Goal: Transaction & Acquisition: Subscribe to service/newsletter

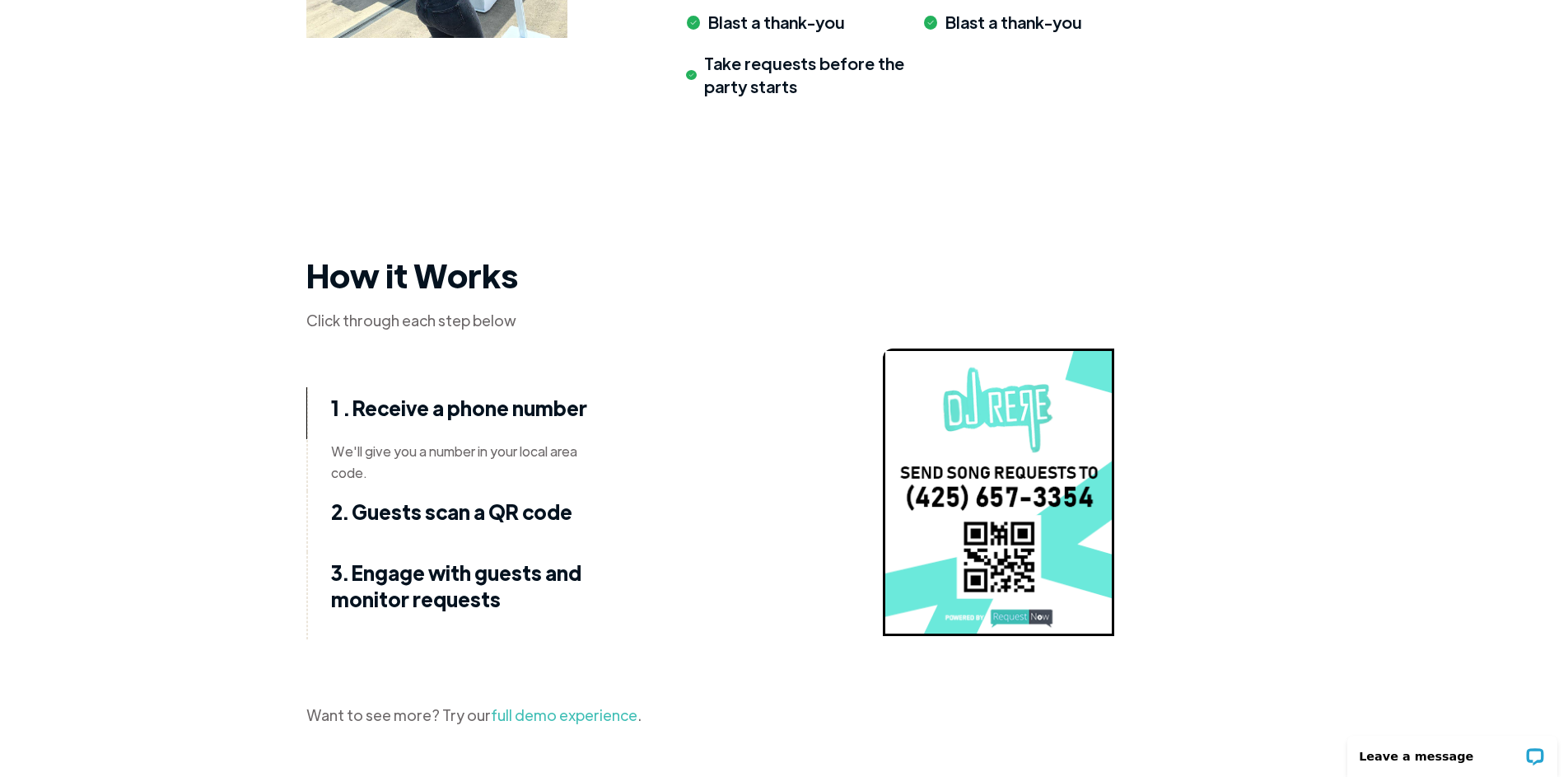
scroll to position [2125, 0]
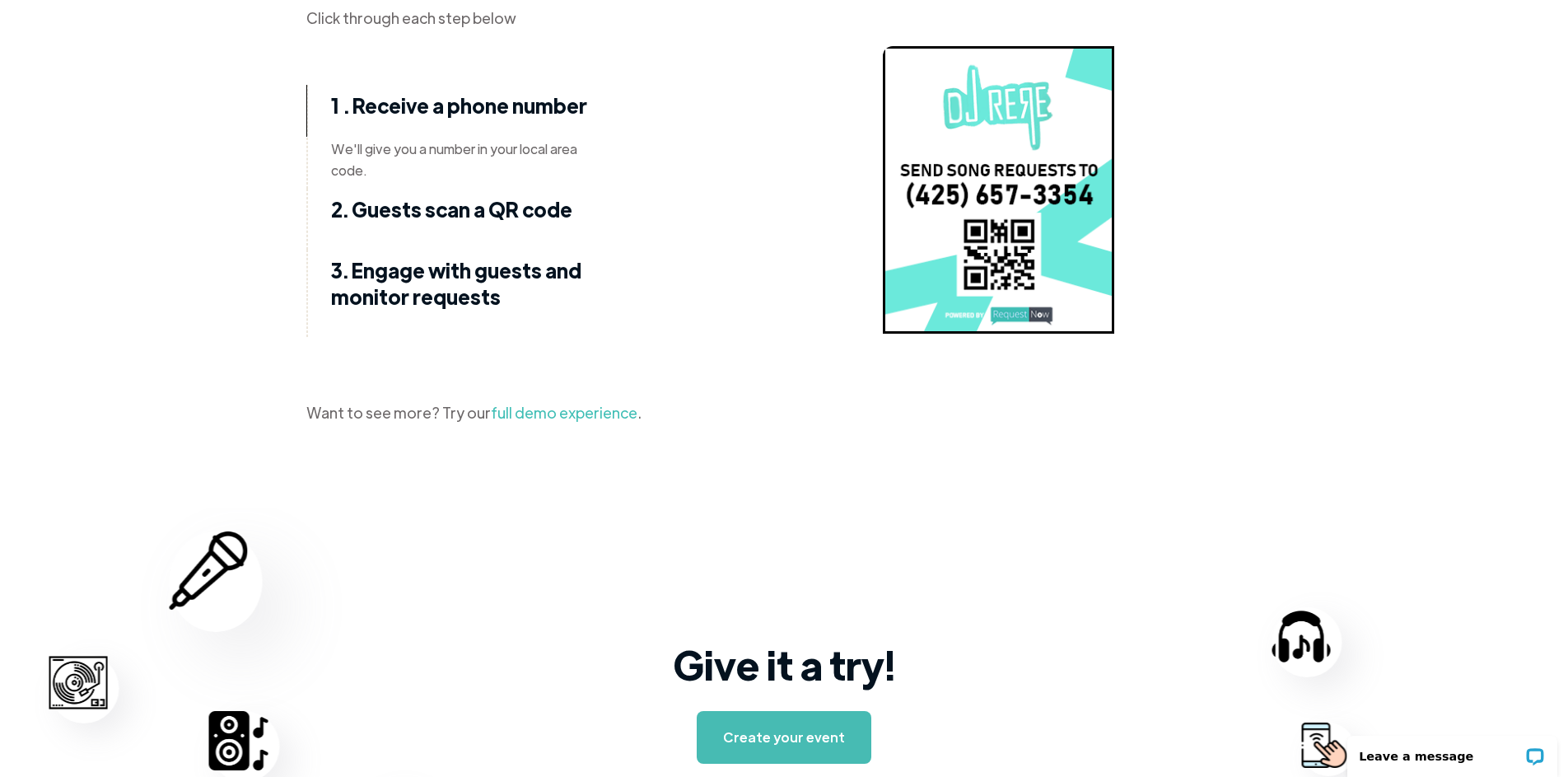
drag, startPoint x: 595, startPoint y: 435, endPoint x: 593, endPoint y: 422, distance: 13.2
click at [594, 428] on div "Click through each step below 1 . Receive a phone number We'll give you a numbe…" at bounding box center [784, 218] width 956 height 447
click at [593, 422] on link "full demo experience" at bounding box center [564, 413] width 147 height 19
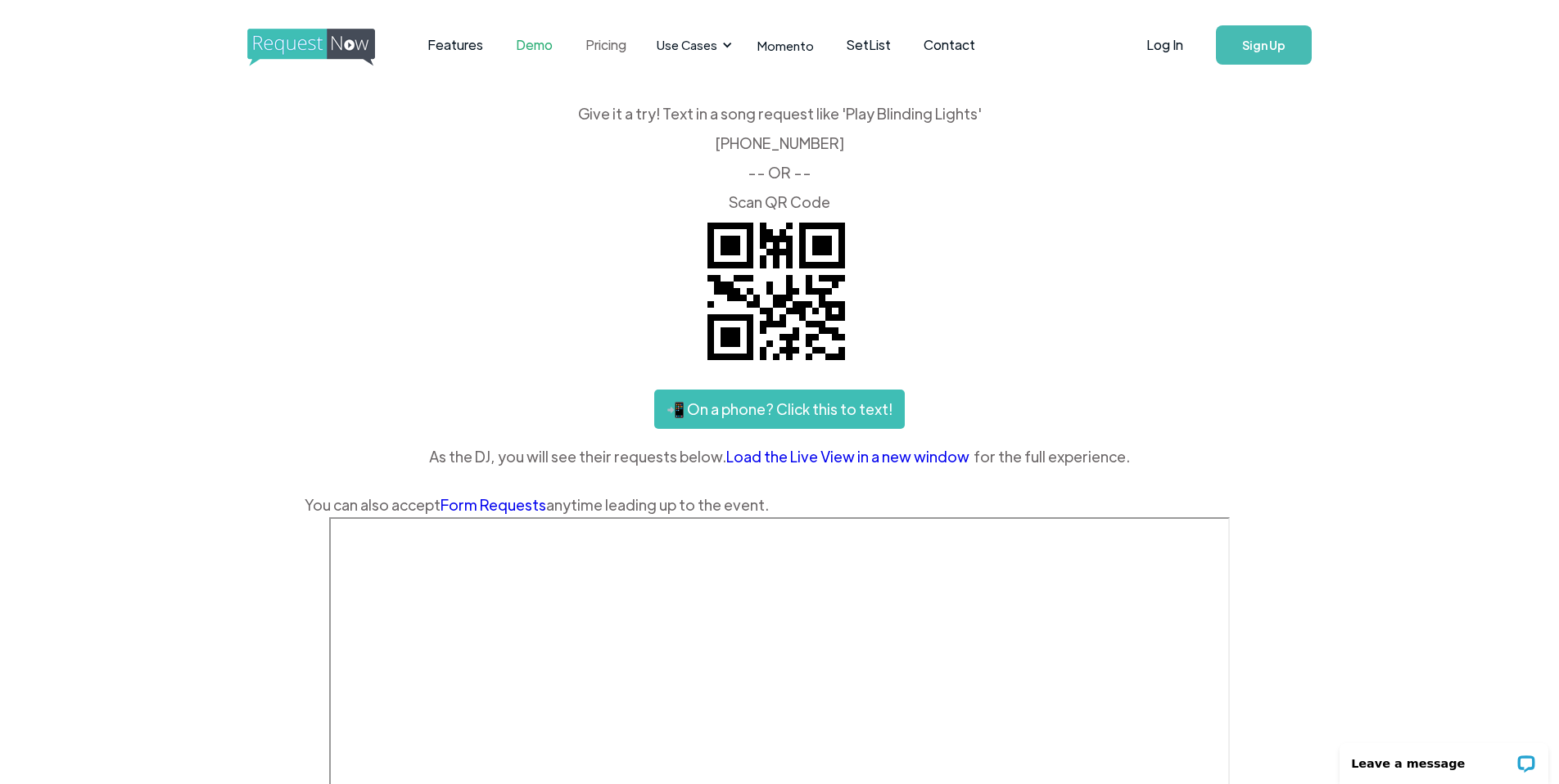
click at [614, 48] on link "Pricing" at bounding box center [606, 45] width 73 height 51
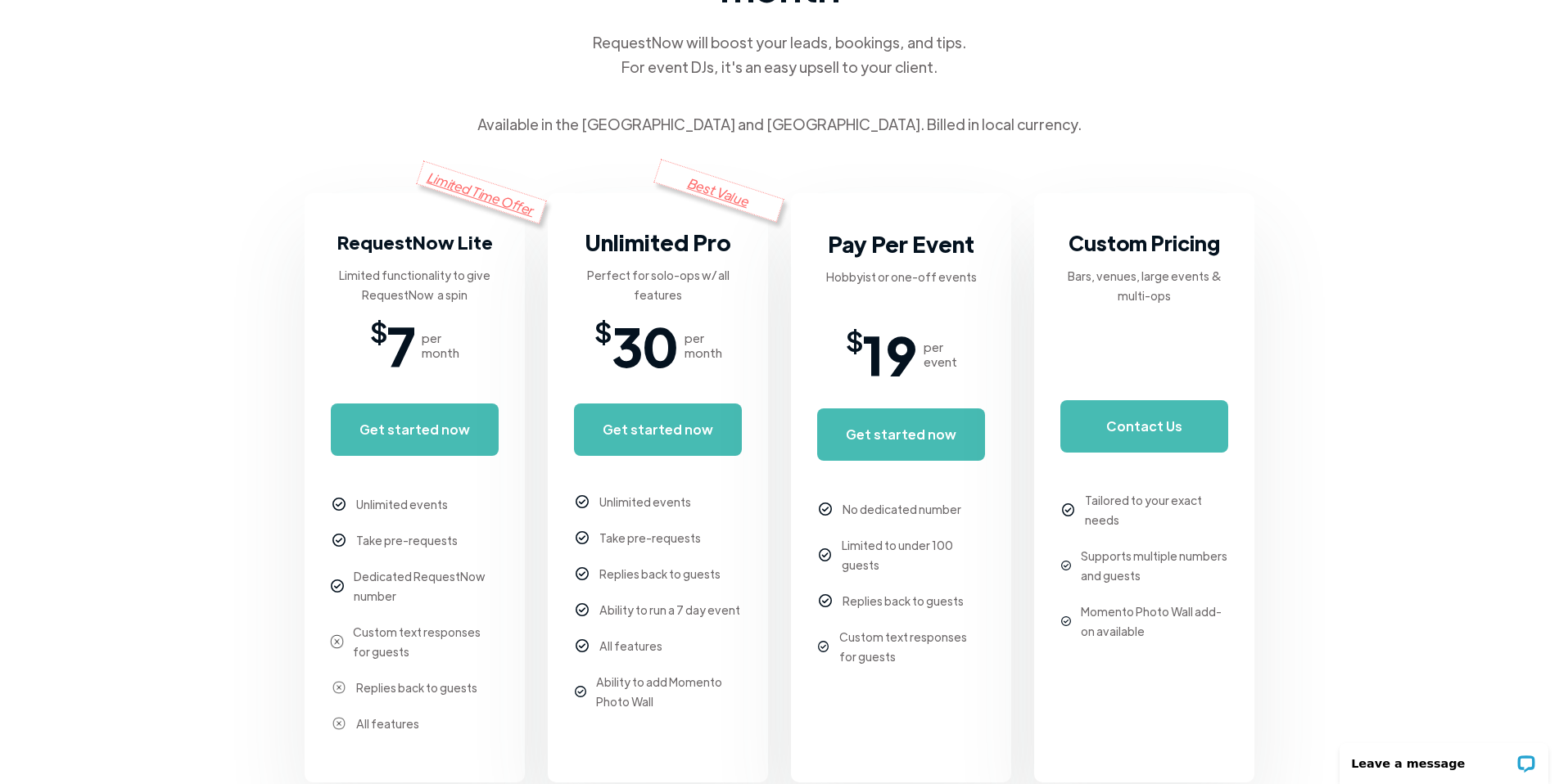
scroll to position [295, 0]
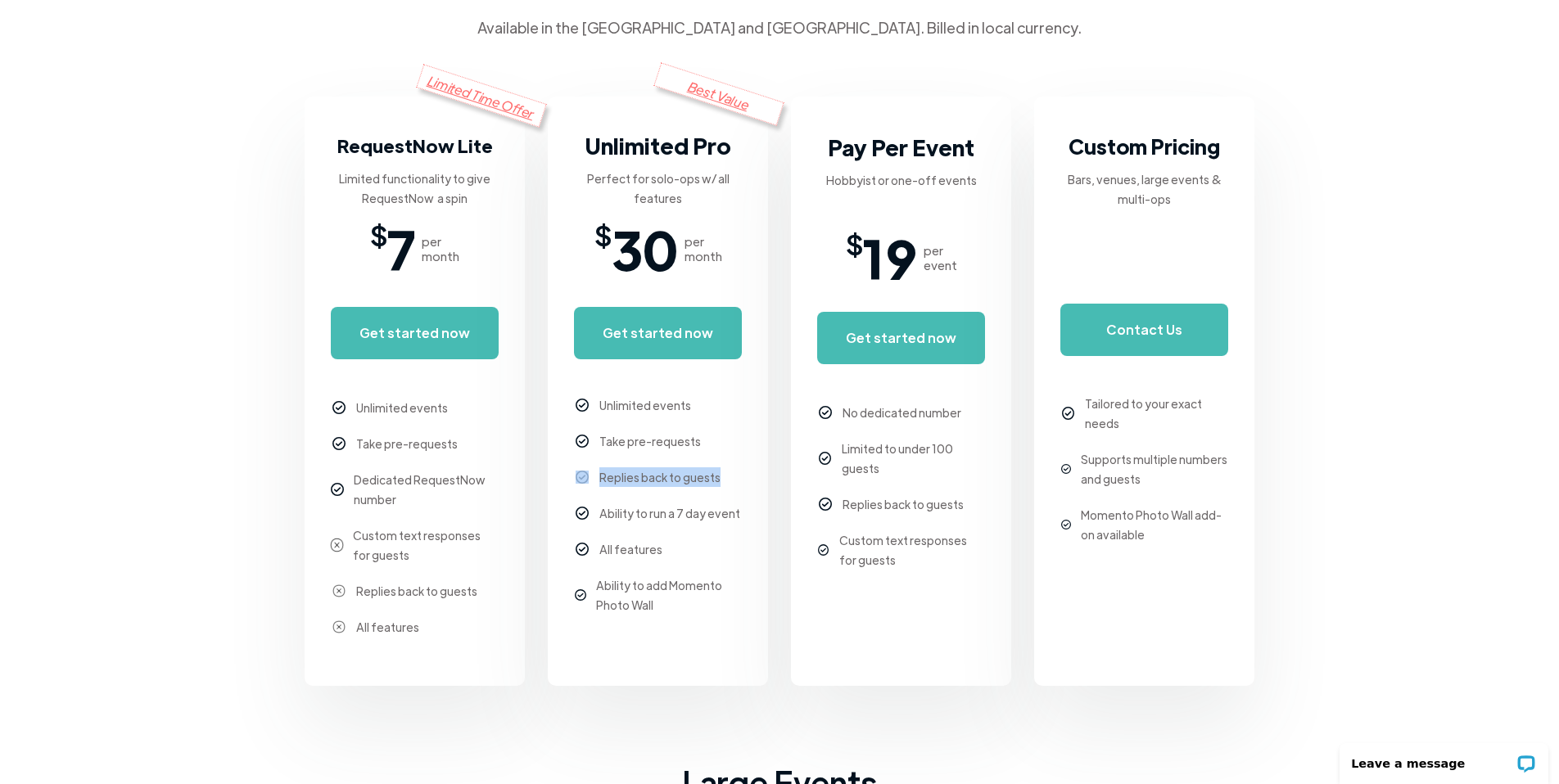
drag, startPoint x: 733, startPoint y: 476, endPoint x: 568, endPoint y: 466, distance: 165.3
click at [568, 466] on div "Best Value Unlimited Pro Perfect for solo-ops w/ all features $ 30 per month Ge…" at bounding box center [658, 391] width 220 height 589
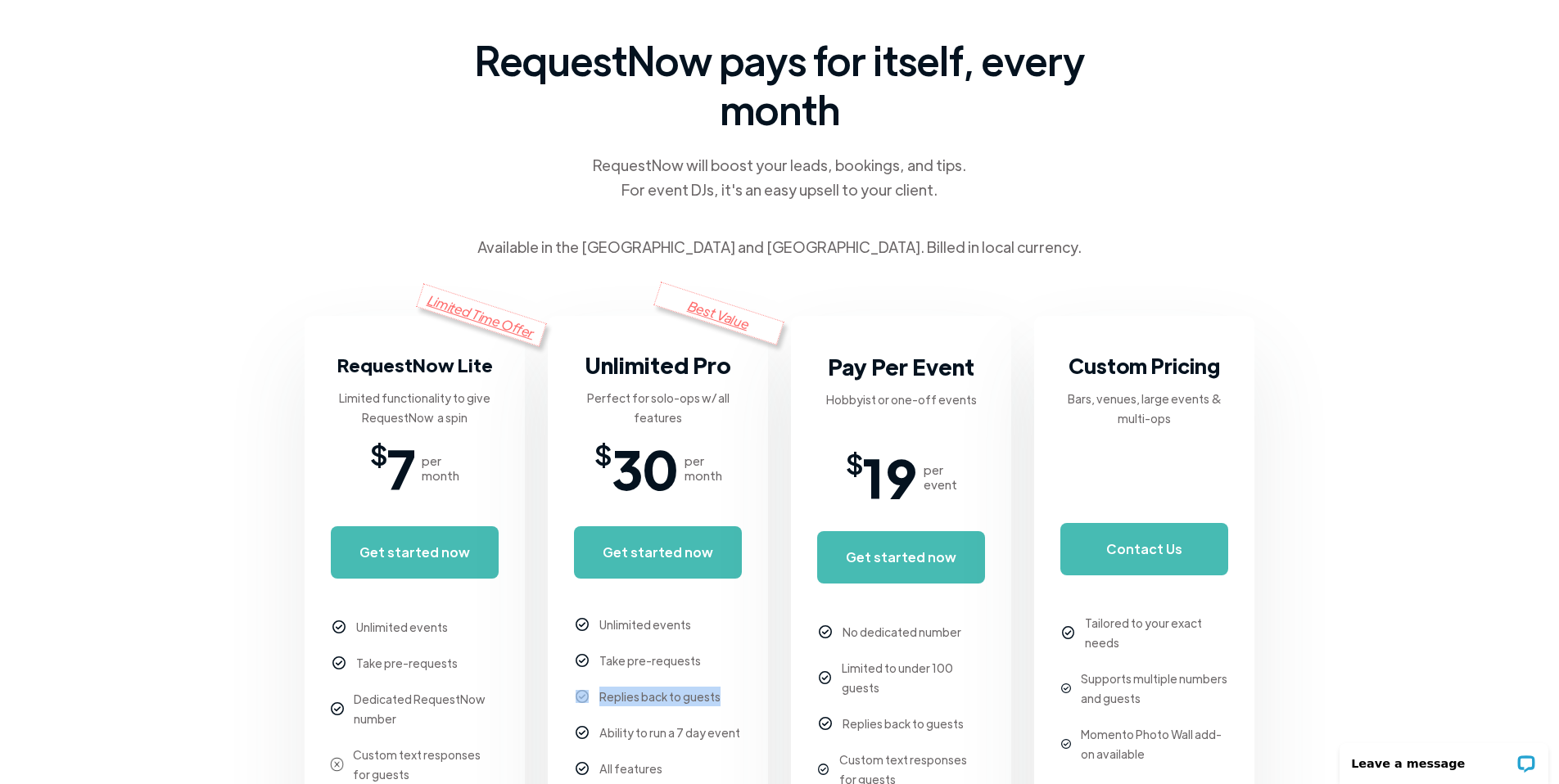
scroll to position [0, 0]
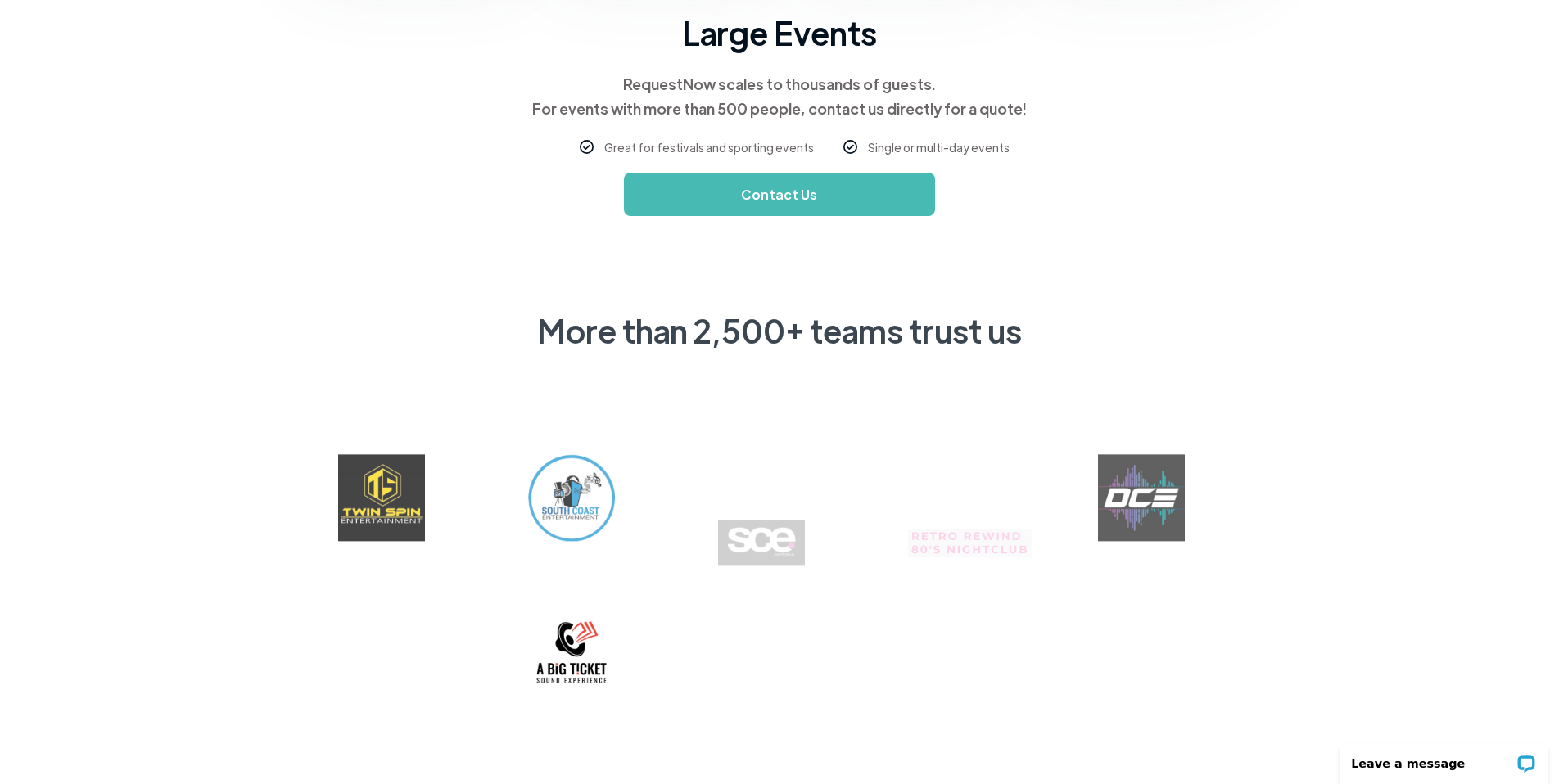
scroll to position [1210, 0]
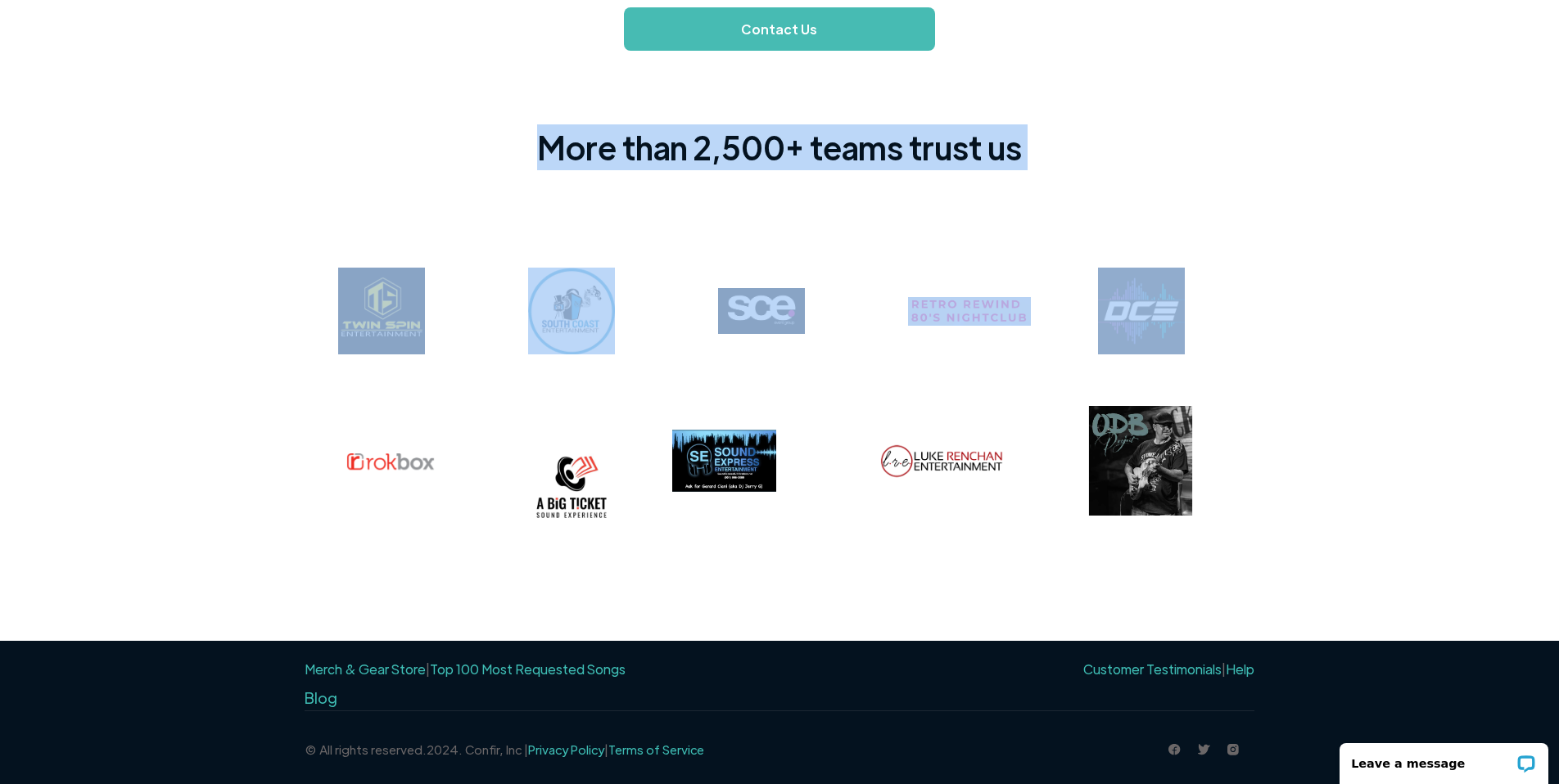
drag, startPoint x: 977, startPoint y: 155, endPoint x: 471, endPoint y: 148, distance: 506.0
click at [471, 148] on div "More than 2,500+ teams trust us" at bounding box center [780, 346] width 950 height 590
click at [514, 150] on div "More than 2,500+ teams trust us" at bounding box center [780, 346] width 950 height 590
click at [506, 154] on div "More than 2,500+ teams trust us" at bounding box center [780, 346] width 950 height 590
